Goal: Task Accomplishment & Management: Use online tool/utility

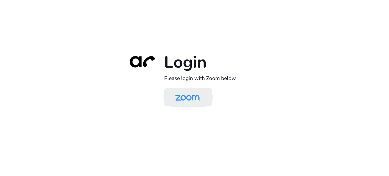
click at [199, 95] on img at bounding box center [187, 97] width 35 height 16
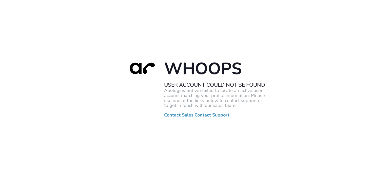
click at [175, 105] on p "Apologies but we failed to locate an active user account matching your profile …" at bounding box center [214, 98] width 101 height 20
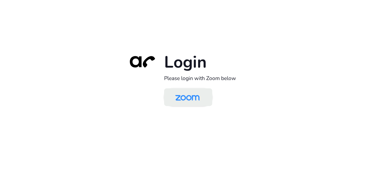
click at [191, 97] on img at bounding box center [187, 97] width 35 height 16
click at [187, 98] on img at bounding box center [187, 97] width 35 height 16
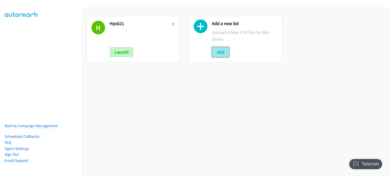
click at [219, 50] on button "Add" at bounding box center [220, 52] width 17 height 10
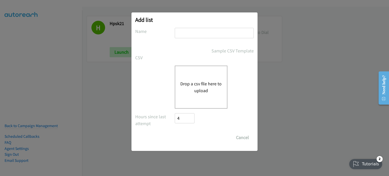
click at [202, 90] on button "Drop a csv file here to upload" at bounding box center [201, 87] width 42 height 14
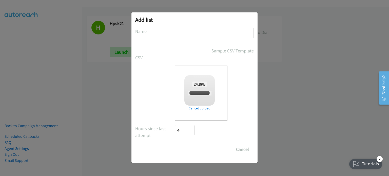
click at [192, 33] on input "text" at bounding box center [214, 33] width 79 height 10
checkbox input "true"
type input "redhat"
drag, startPoint x: 187, startPoint y: 143, endPoint x: 189, endPoint y: 145, distance: 3.2
click at [187, 143] on form "No phone fields were returned for that Report or List View Please upload a csv …" at bounding box center [194, 91] width 119 height 127
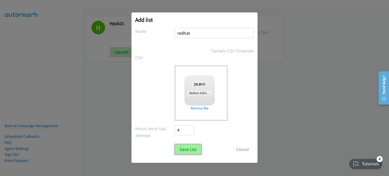
click at [193, 149] on input "Save List" at bounding box center [188, 149] width 27 height 10
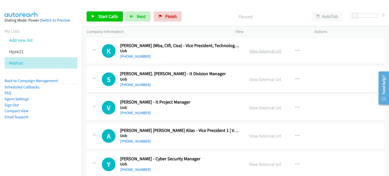
click at [271, 51] on link "View External Url" at bounding box center [265, 51] width 32 height 6
click at [253, 78] on link "View External Url" at bounding box center [265, 80] width 32 height 6
click at [258, 109] on link "View External Url" at bounding box center [265, 108] width 32 height 6
click at [252, 135] on link "View External Url" at bounding box center [265, 136] width 32 height 6
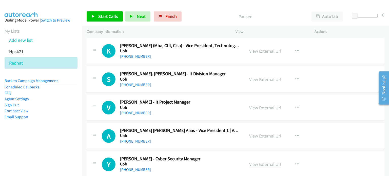
click at [251, 163] on link "View External Url" at bounding box center [265, 164] width 32 height 6
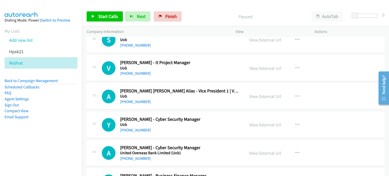
scroll to position [50, 0]
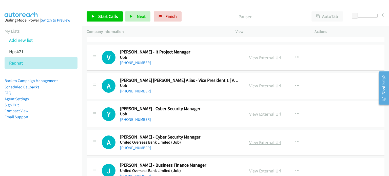
click at [278, 143] on link "View External Url" at bounding box center [265, 143] width 32 height 6
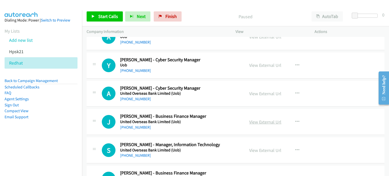
scroll to position [99, 0]
click at [297, 120] on icon "button" at bounding box center [298, 122] width 4 height 4
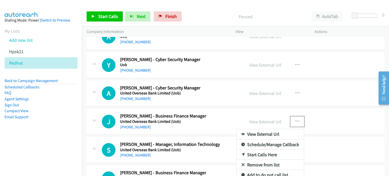
click at [265, 165] on link "Remove from list" at bounding box center [270, 165] width 67 height 10
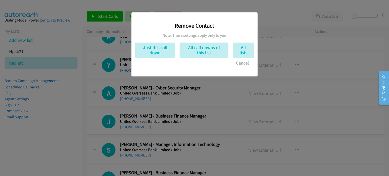
click at [152, 60] on div "Remove Contact Note: These settings apply only to you Just this call down All c…" at bounding box center [194, 42] width 119 height 52
click at [163, 50] on button "Just this call down" at bounding box center [155, 50] width 40 height 15
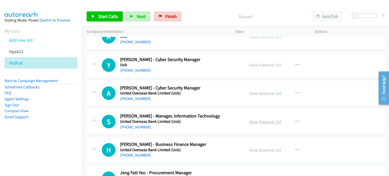
click at [256, 121] on link "View External Url" at bounding box center [265, 122] width 32 height 6
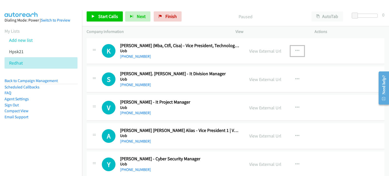
click at [297, 50] on icon "button" at bounding box center [298, 51] width 4 height 4
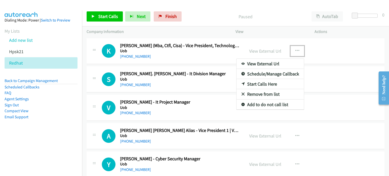
click at [267, 85] on link "Start Calls Here" at bounding box center [270, 84] width 67 height 10
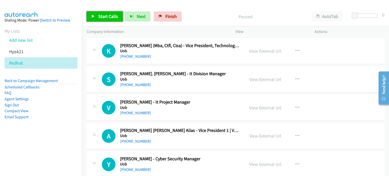
click at [94, 14] on link "Start Calls" at bounding box center [105, 16] width 36 height 10
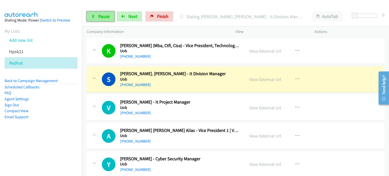
click at [99, 17] on span "Pause" at bounding box center [103, 16] width 11 height 6
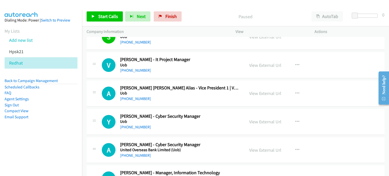
scroll to position [44, 0]
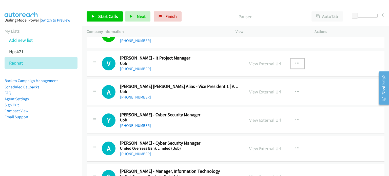
click at [295, 60] on button "button" at bounding box center [298, 64] width 14 height 10
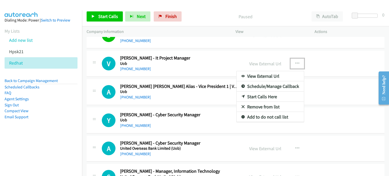
click at [275, 95] on link "Start Calls Here" at bounding box center [270, 97] width 67 height 10
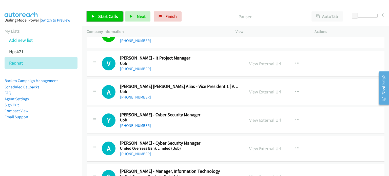
click at [103, 17] on span "Start Calls" at bounding box center [108, 16] width 20 height 6
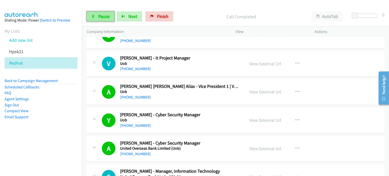
click at [97, 15] on link "Pause" at bounding box center [101, 16] width 28 height 10
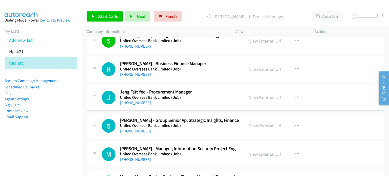
scroll to position [180, 0]
click at [254, 68] on link "View External Url" at bounding box center [265, 69] width 32 height 6
click at [263, 96] on link "View External Url" at bounding box center [265, 97] width 32 height 6
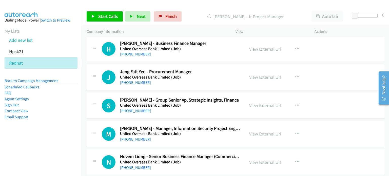
scroll to position [201, 0]
click at [297, 103] on icon "button" at bounding box center [298, 105] width 4 height 4
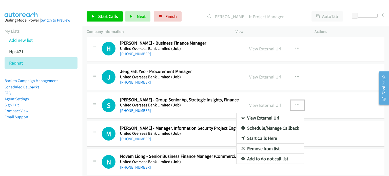
click at [274, 145] on link "Remove from list" at bounding box center [270, 149] width 67 height 10
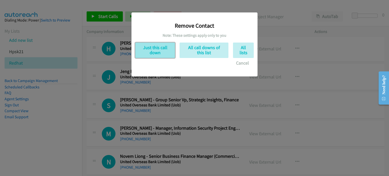
click at [163, 48] on button "Just this call down" at bounding box center [155, 50] width 40 height 15
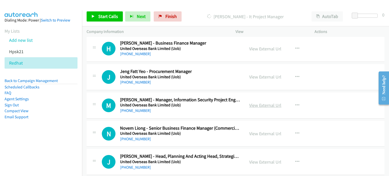
click at [270, 105] on link "View External Url" at bounding box center [265, 105] width 32 height 6
click at [255, 134] on link "View External Url" at bounding box center [265, 134] width 32 height 6
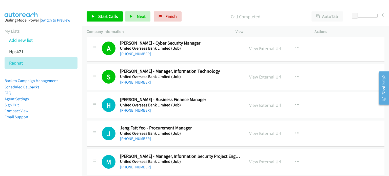
scroll to position [142, 0]
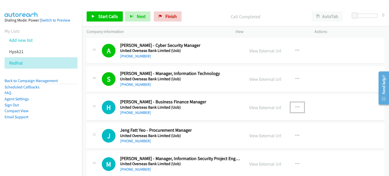
click at [296, 104] on button "button" at bounding box center [298, 107] width 14 height 10
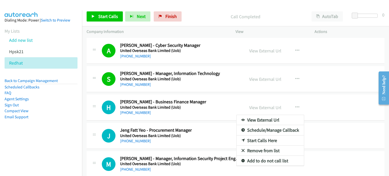
click at [251, 139] on link "Start Calls Here" at bounding box center [270, 141] width 67 height 10
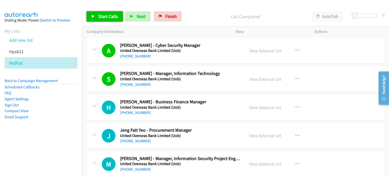
click at [113, 15] on span "Start Calls" at bounding box center [108, 16] width 20 height 6
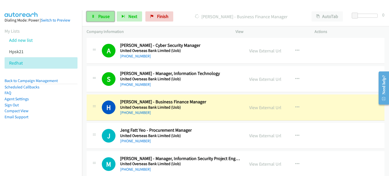
click at [106, 16] on span "Pause" at bounding box center [103, 16] width 11 height 6
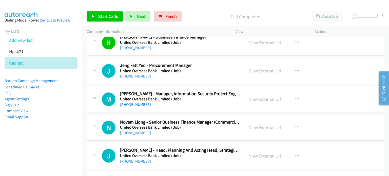
scroll to position [207, 0]
click at [297, 69] on icon "button" at bounding box center [298, 71] width 4 height 4
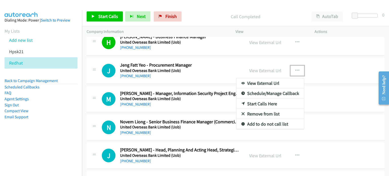
click at [266, 102] on link "Start Calls Here" at bounding box center [270, 104] width 67 height 10
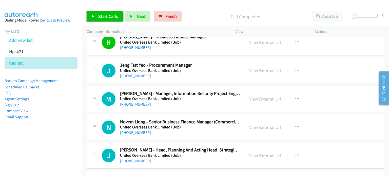
click at [93, 17] on icon at bounding box center [93, 17] width 4 height 4
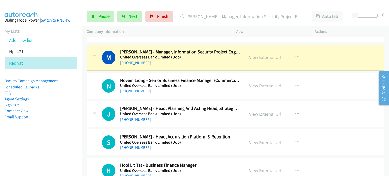
scroll to position [249, 0]
click at [264, 112] on link "View External Url" at bounding box center [265, 114] width 32 height 6
click at [252, 140] on link "View External Url" at bounding box center [265, 142] width 32 height 6
click at [250, 169] on link "View External Url" at bounding box center [265, 171] width 32 height 6
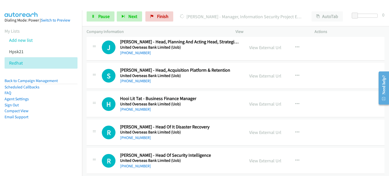
scroll to position [322, 0]
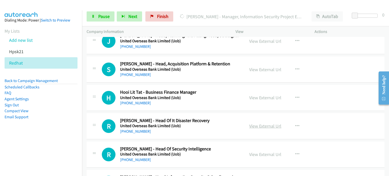
click at [250, 125] on link "View External Url" at bounding box center [265, 126] width 32 height 6
click at [261, 155] on link "View External Url" at bounding box center [265, 155] width 32 height 6
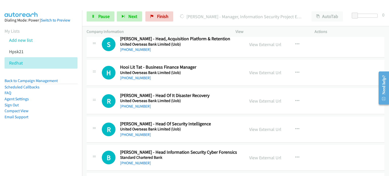
scroll to position [347, 0]
click at [252, 157] on link "View External Url" at bounding box center [265, 158] width 32 height 6
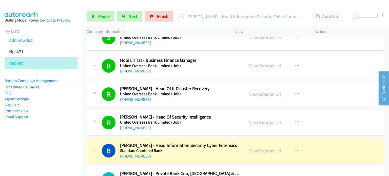
scroll to position [438, 0]
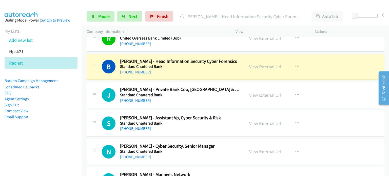
click at [258, 94] on link "View External Url" at bounding box center [265, 95] width 32 height 6
click at [258, 121] on link "View External Url" at bounding box center [265, 124] width 32 height 6
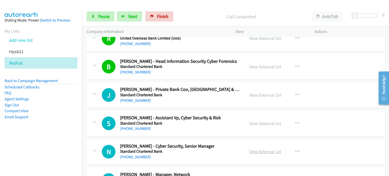
click at [268, 151] on link "View External Url" at bounding box center [265, 152] width 32 height 6
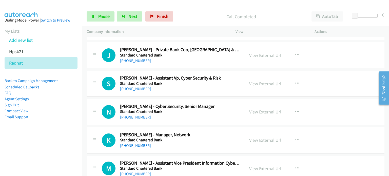
scroll to position [480, 0]
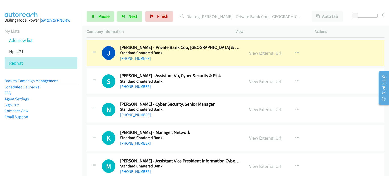
click at [254, 135] on link "View External Url" at bounding box center [265, 138] width 32 height 6
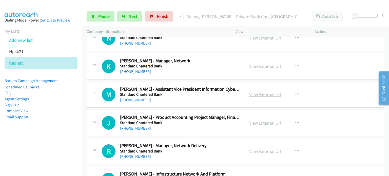
scroll to position [552, 0]
click at [261, 92] on link "View External Url" at bounding box center [265, 94] width 32 height 6
click at [254, 121] on link "View External Url" at bounding box center [265, 123] width 32 height 6
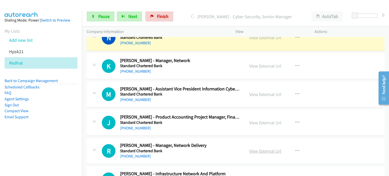
click at [262, 151] on link "View External Url" at bounding box center [265, 151] width 32 height 6
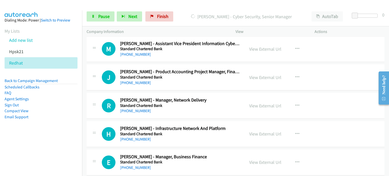
scroll to position [599, 0]
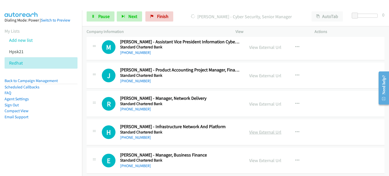
click at [270, 131] on link "View External Url" at bounding box center [265, 132] width 32 height 6
click at [255, 158] on link "View External Url" at bounding box center [265, 161] width 32 height 6
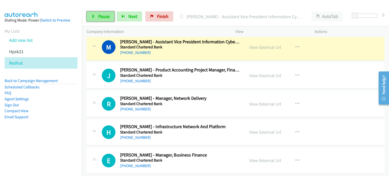
click at [96, 17] on link "Pause" at bounding box center [101, 16] width 28 height 10
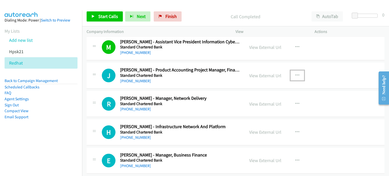
click at [296, 74] on icon "button" at bounding box center [298, 76] width 4 height 4
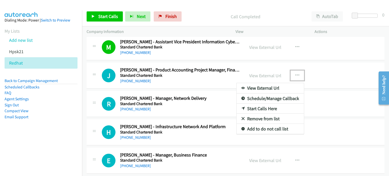
click at [267, 107] on link "Start Calls Here" at bounding box center [270, 109] width 67 height 10
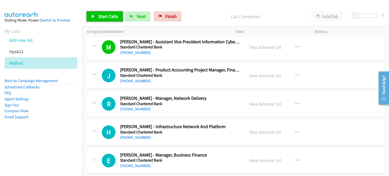
click at [102, 17] on span "Start Calls" at bounding box center [108, 16] width 20 height 6
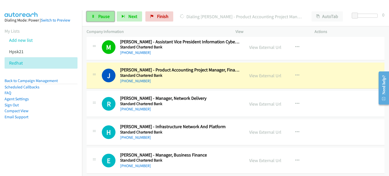
click at [98, 18] on span "Pause" at bounding box center [103, 16] width 11 height 6
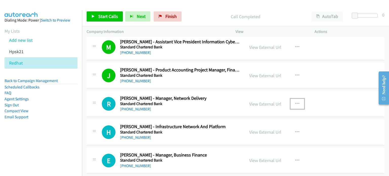
click at [296, 103] on icon "button" at bounding box center [298, 104] width 4 height 4
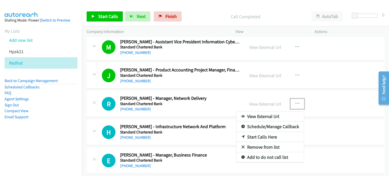
click at [264, 136] on link "Start Calls Here" at bounding box center [270, 137] width 67 height 10
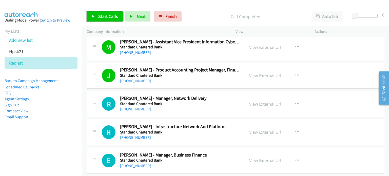
click at [105, 16] on span "Start Calls" at bounding box center [108, 16] width 20 height 6
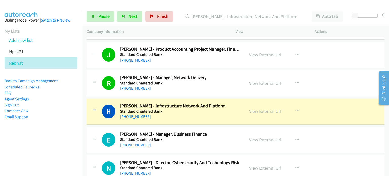
scroll to position [620, 0]
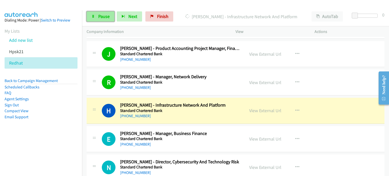
click at [96, 14] on link "Pause" at bounding box center [101, 16] width 28 height 10
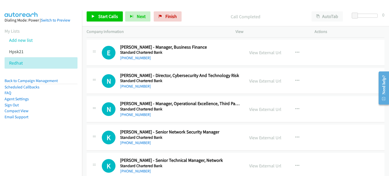
scroll to position [707, 0]
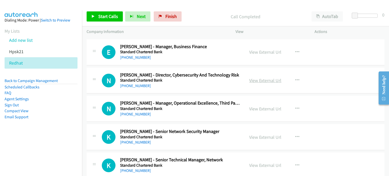
click at [262, 80] on link "View External Url" at bounding box center [265, 81] width 32 height 6
click at [262, 109] on link "View External Url" at bounding box center [265, 109] width 32 height 6
click at [269, 135] on link "View External Url" at bounding box center [265, 137] width 32 height 6
click at [264, 162] on link "View External Url" at bounding box center [265, 165] width 32 height 6
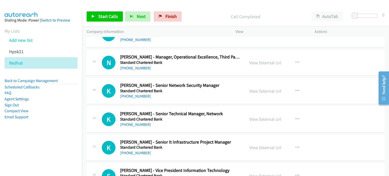
scroll to position [754, 0]
click at [267, 144] on link "View External Url" at bounding box center [265, 147] width 32 height 6
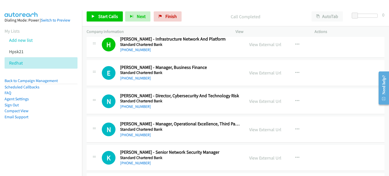
scroll to position [687, 0]
click at [292, 70] on button "button" at bounding box center [298, 73] width 14 height 10
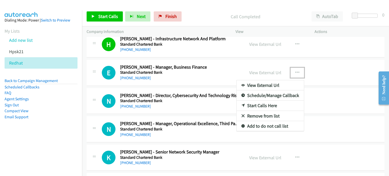
click at [262, 106] on link "Start Calls Here" at bounding box center [270, 106] width 67 height 10
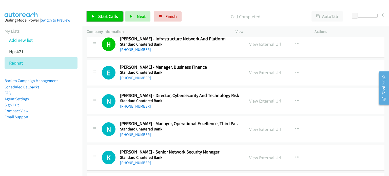
click at [104, 14] on span "Start Calls" at bounding box center [108, 16] width 20 height 6
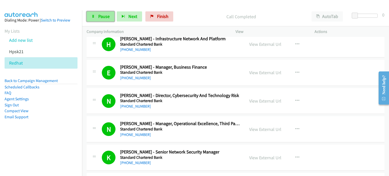
click at [97, 19] on link "Pause" at bounding box center [101, 16] width 28 height 10
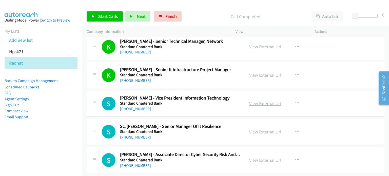
scroll to position [826, 0]
click at [267, 102] on link "View External Url" at bounding box center [265, 103] width 32 height 6
click at [260, 130] on link "View External Url" at bounding box center [265, 132] width 32 height 6
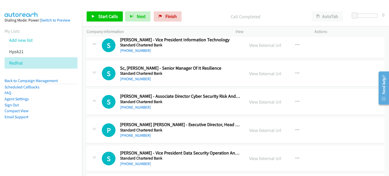
scroll to position [889, 0]
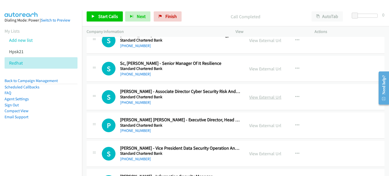
click at [258, 97] on link "View External Url" at bounding box center [265, 97] width 32 height 6
click at [264, 123] on link "View External Url" at bounding box center [265, 126] width 32 height 6
click at [268, 151] on link "View External Url" at bounding box center [265, 154] width 32 height 6
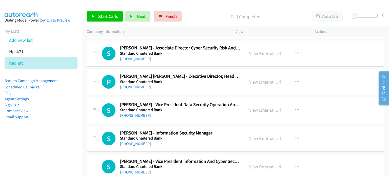
scroll to position [933, 0]
click at [260, 137] on link "View External Url" at bounding box center [265, 138] width 32 height 6
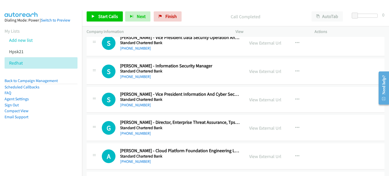
scroll to position [1000, 0]
click at [261, 99] on link "View External Url" at bounding box center [265, 100] width 32 height 6
click at [267, 126] on link "View External Url" at bounding box center [265, 128] width 32 height 6
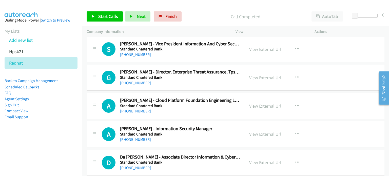
scroll to position [1050, 0]
click at [274, 104] on link "View External Url" at bounding box center [265, 106] width 32 height 6
click at [266, 131] on link "View External Url" at bounding box center [265, 134] width 32 height 6
click at [253, 163] on link "View External Url" at bounding box center [265, 163] width 32 height 6
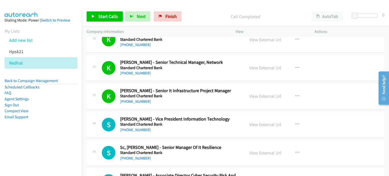
scroll to position [804, 0]
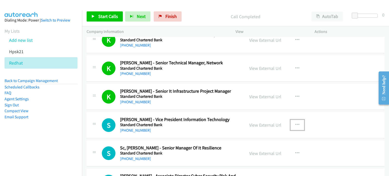
click at [296, 123] on icon "button" at bounding box center [298, 125] width 4 height 4
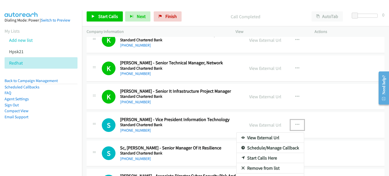
click at [265, 155] on link "Start Calls Here" at bounding box center [270, 158] width 67 height 10
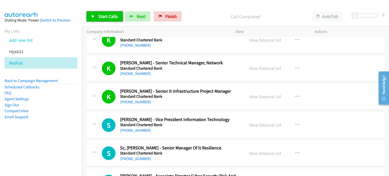
click at [106, 16] on span "Start Calls" at bounding box center [108, 16] width 20 height 6
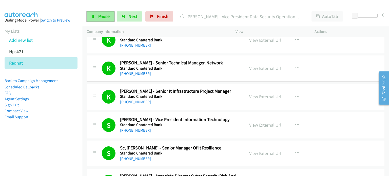
click at [97, 16] on link "Pause" at bounding box center [101, 16] width 28 height 10
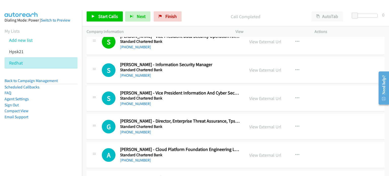
scroll to position [1001, 0]
drag, startPoint x: 297, startPoint y: 68, endPoint x: 295, endPoint y: 72, distance: 4.4
click at [297, 68] on icon "button" at bounding box center [298, 70] width 4 height 4
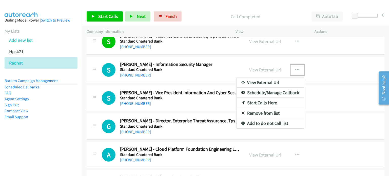
click at [273, 99] on link "Start Calls Here" at bounding box center [270, 103] width 67 height 10
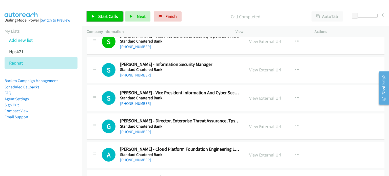
click at [96, 16] on link "Start Calls" at bounding box center [105, 16] width 36 height 10
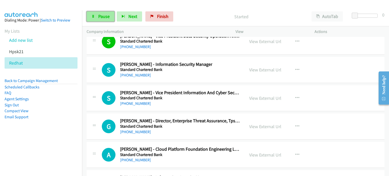
click at [99, 18] on span "Pause" at bounding box center [103, 16] width 11 height 6
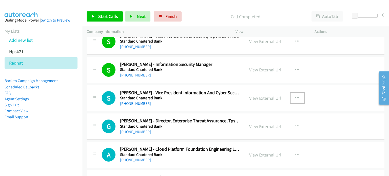
click at [296, 97] on icon "button" at bounding box center [298, 98] width 4 height 4
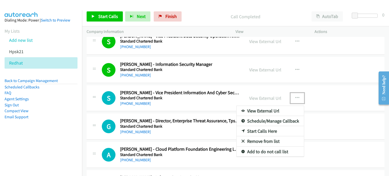
click at [259, 129] on link "Start Calls Here" at bounding box center [270, 131] width 67 height 10
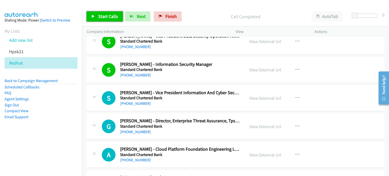
click at [99, 18] on span "Start Calls" at bounding box center [108, 16] width 20 height 6
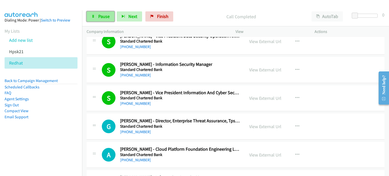
click at [95, 16] on icon at bounding box center [93, 17] width 4 height 4
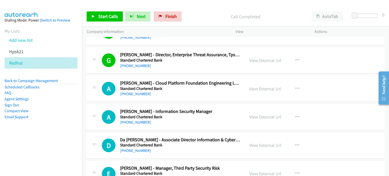
scroll to position [1077, 0]
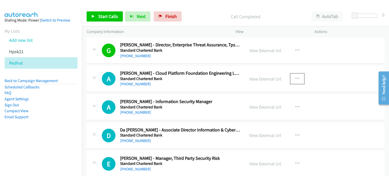
click at [296, 77] on icon "button" at bounding box center [298, 79] width 4 height 4
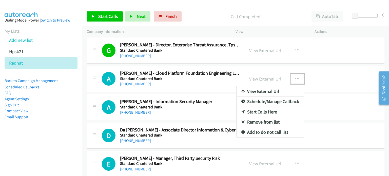
click at [295, 76] on div at bounding box center [194, 88] width 389 height 176
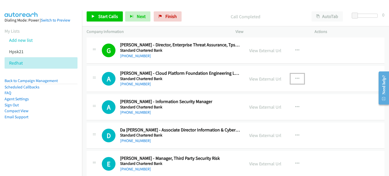
click at [296, 77] on icon "button" at bounding box center [298, 79] width 4 height 4
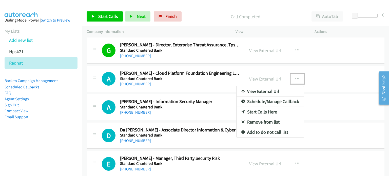
click at [258, 109] on link "Start Calls Here" at bounding box center [270, 112] width 67 height 10
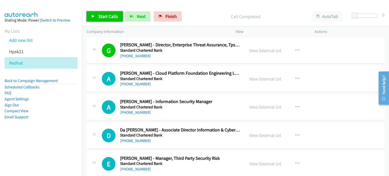
click at [114, 13] on span "Start Calls" at bounding box center [108, 16] width 20 height 6
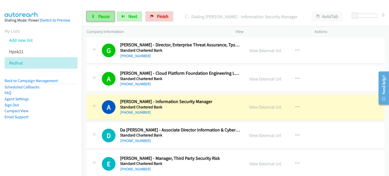
click at [104, 17] on span "Pause" at bounding box center [103, 16] width 11 height 6
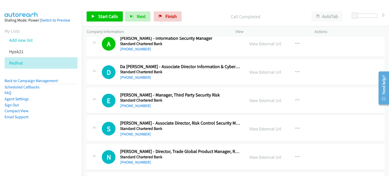
scroll to position [1141, 0]
click at [255, 100] on link "View External Url" at bounding box center [265, 100] width 32 height 6
click at [253, 126] on link "View External Url" at bounding box center [265, 129] width 32 height 6
click at [261, 156] on link "View External Url" at bounding box center [265, 157] width 32 height 6
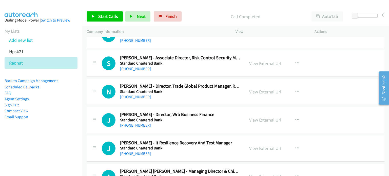
scroll to position [1217, 0]
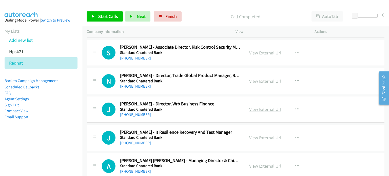
click at [255, 106] on link "View External Url" at bounding box center [265, 109] width 32 height 6
click at [254, 135] on link "View External Url" at bounding box center [265, 138] width 32 height 6
click at [275, 163] on link "View External Url" at bounding box center [265, 166] width 32 height 6
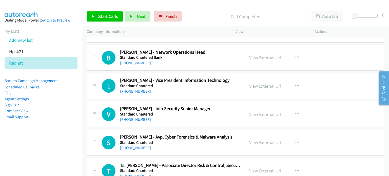
click at [256, 114] on div "View External Url" at bounding box center [265, 114] width 32 height 7
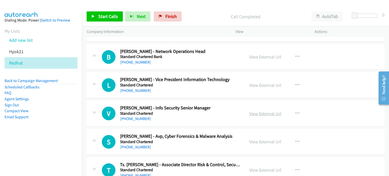
scroll to position [1638, 0]
click at [256, 111] on link "View External Url" at bounding box center [265, 114] width 32 height 6
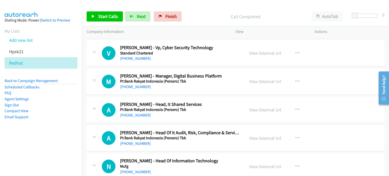
scroll to position [2180, 0]
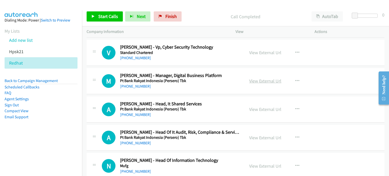
click at [265, 78] on link "View External Url" at bounding box center [265, 81] width 32 height 6
click at [253, 107] on link "View External Url" at bounding box center [265, 109] width 32 height 6
click at [267, 135] on link "View External Url" at bounding box center [265, 138] width 32 height 6
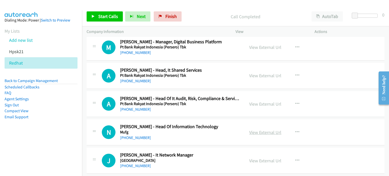
scroll to position [2214, 0]
click at [257, 130] on link "View External Url" at bounding box center [265, 133] width 32 height 6
click at [251, 158] on link "View External Url" at bounding box center [265, 161] width 32 height 6
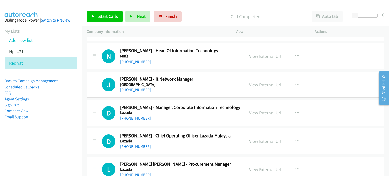
scroll to position [2290, 0]
click at [259, 110] on link "View External Url" at bounding box center [265, 113] width 32 height 6
click at [260, 138] on link "View External Url" at bounding box center [265, 141] width 32 height 6
click at [255, 167] on link "View External Url" at bounding box center [265, 170] width 32 height 6
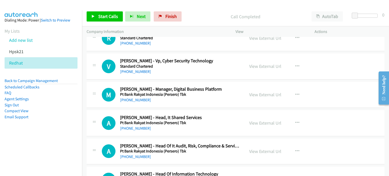
scroll to position [2167, 0]
click at [297, 93] on icon "button" at bounding box center [298, 95] width 4 height 4
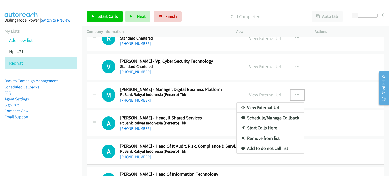
click at [265, 123] on link "Start Calls Here" at bounding box center [270, 128] width 67 height 10
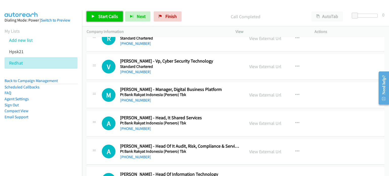
click at [102, 13] on link "Start Calls" at bounding box center [105, 16] width 36 height 10
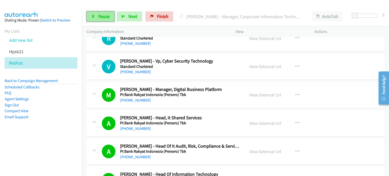
click at [97, 13] on link "Pause" at bounding box center [101, 16] width 28 height 10
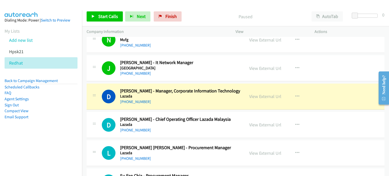
scroll to position [2330, 0]
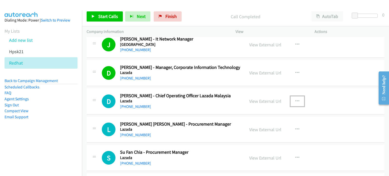
click at [296, 99] on icon "button" at bounding box center [298, 101] width 4 height 4
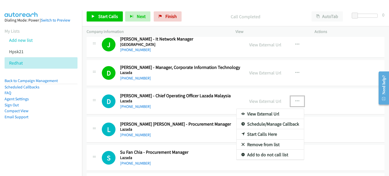
click at [260, 129] on link "Start Calls Here" at bounding box center [270, 134] width 67 height 10
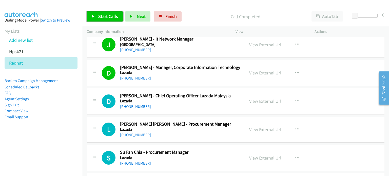
click at [99, 14] on span "Start Calls" at bounding box center [108, 16] width 20 height 6
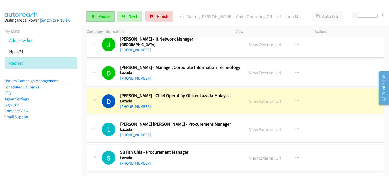
click at [103, 20] on link "Pause" at bounding box center [101, 16] width 28 height 10
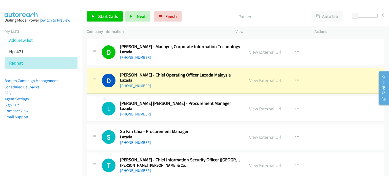
scroll to position [2351, 0]
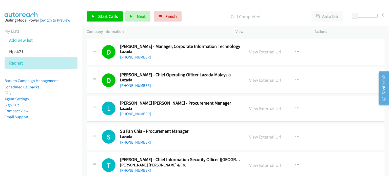
click at [262, 134] on link "View External Url" at bounding box center [265, 137] width 32 height 6
click at [261, 162] on link "View External Url" at bounding box center [265, 165] width 32 height 6
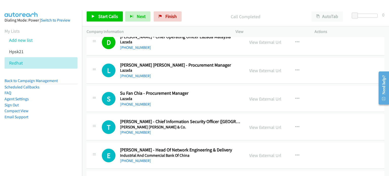
scroll to position [2392, 0]
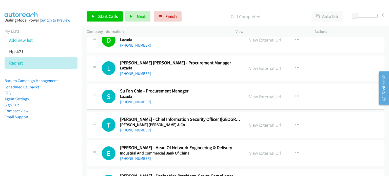
click at [272, 150] on link "View External Url" at bounding box center [265, 153] width 32 height 6
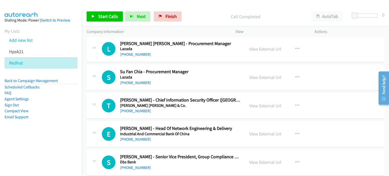
scroll to position [2411, 0]
click at [296, 47] on icon "button" at bounding box center [298, 49] width 4 height 4
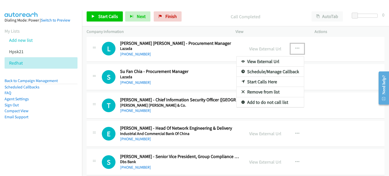
click at [247, 77] on link "Start Calls Here" at bounding box center [270, 82] width 67 height 10
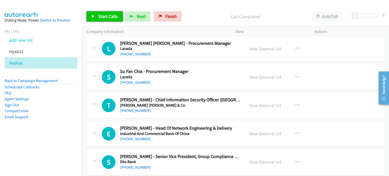
click at [109, 15] on span "Start Calls" at bounding box center [108, 16] width 20 height 6
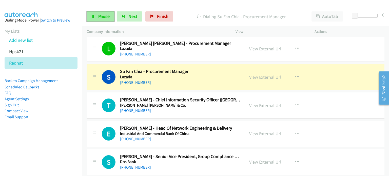
click at [100, 18] on span "Pause" at bounding box center [103, 16] width 11 height 6
